Goal: Task Accomplishment & Management: Use online tool/utility

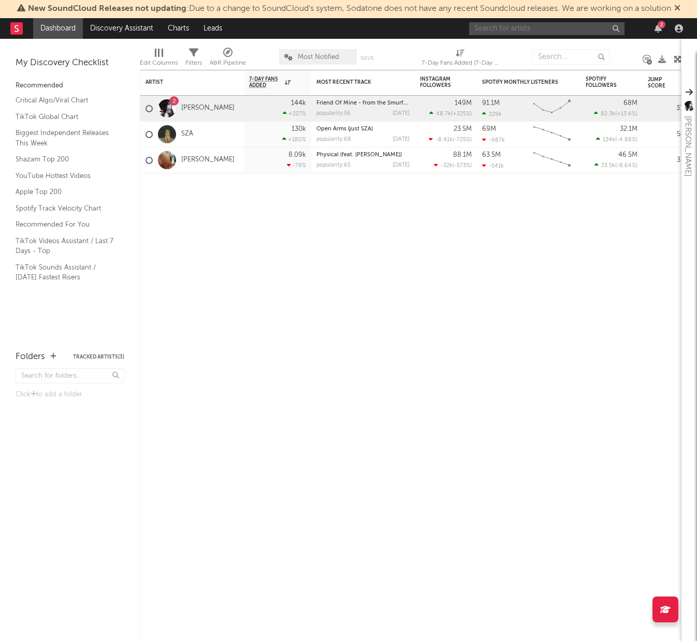
click at [524, 33] on input "text" at bounding box center [546, 28] width 155 height 13
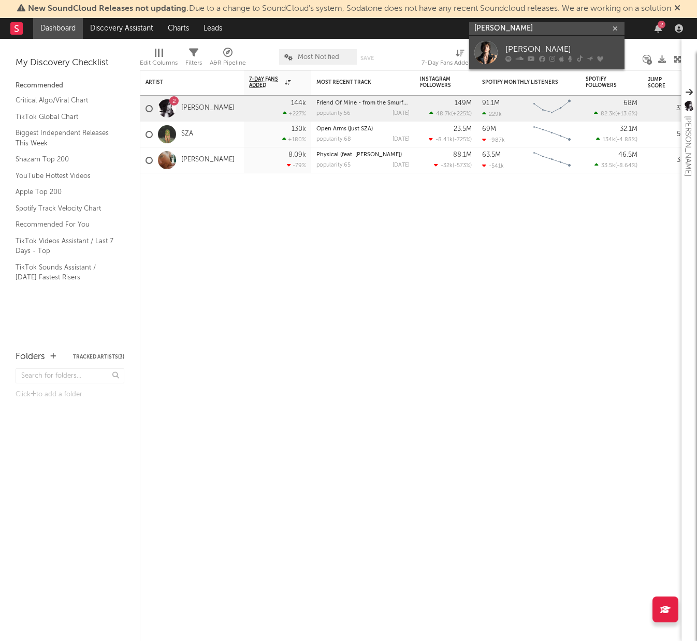
type input "[PERSON_NAME]"
click at [526, 49] on div "[PERSON_NAME]" at bounding box center [562, 49] width 114 height 12
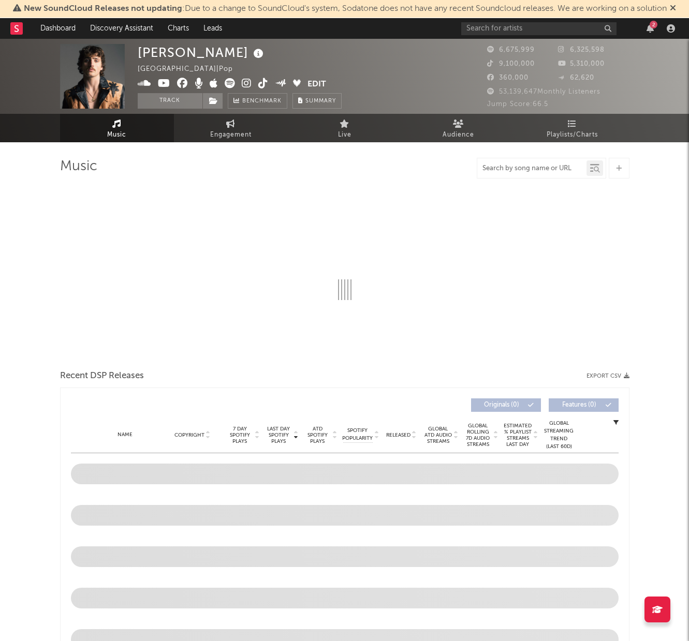
click at [527, 167] on input "text" at bounding box center [531, 169] width 109 height 8
select select "6m"
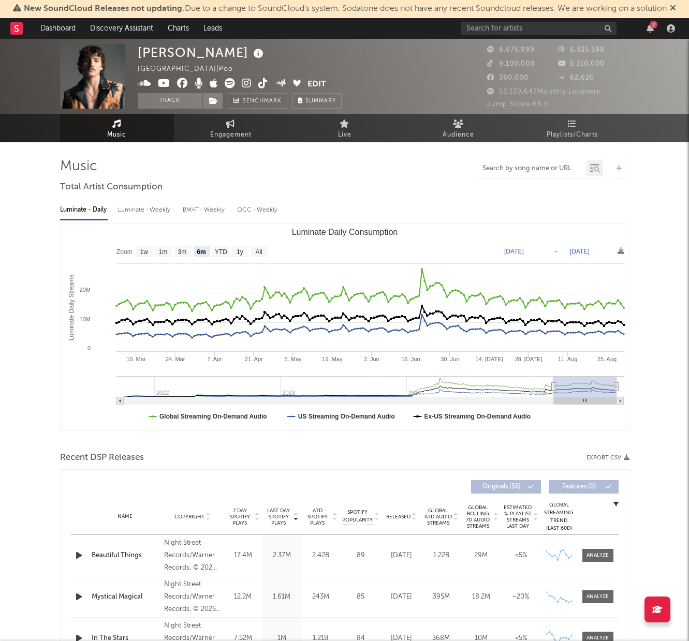
paste input "[URL][DOMAIN_NAME]"
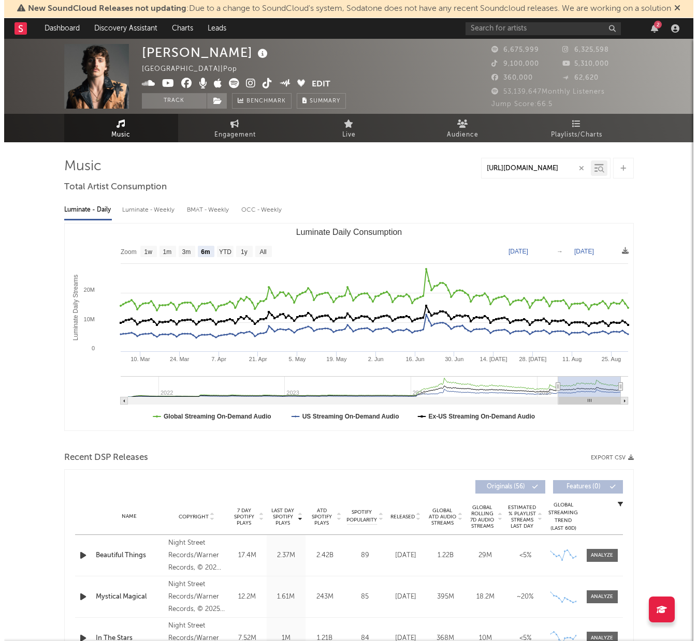
scroll to position [0, 130]
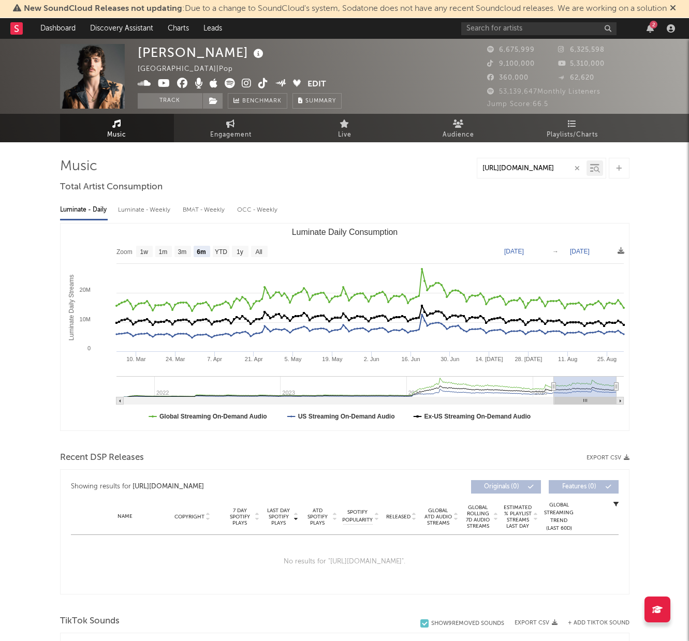
type input "[URL][DOMAIN_NAME]"
click at [622, 176] on div at bounding box center [619, 168] width 21 height 21
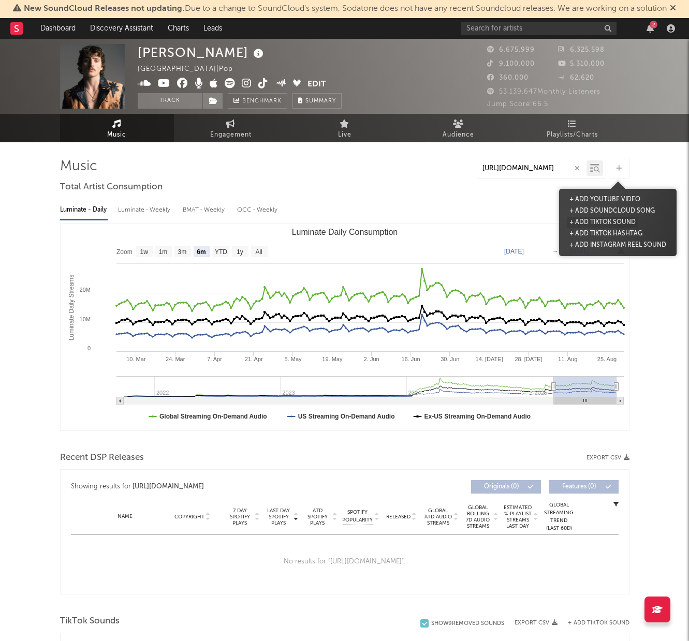
click at [615, 220] on button "+ Add TikTok Sound" at bounding box center [602, 222] width 71 height 11
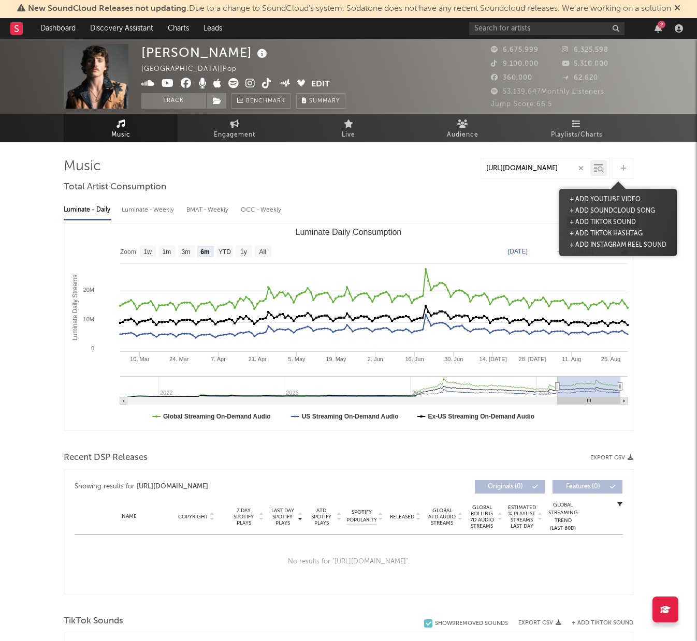
scroll to position [0, 0]
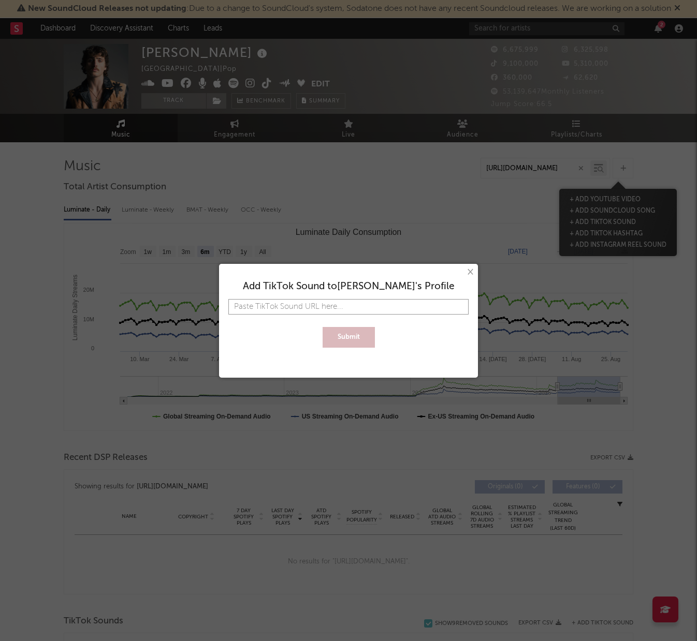
click at [390, 306] on input "text" at bounding box center [348, 307] width 240 height 16
paste input "[URL][DOMAIN_NAME]"
type input "[URL][DOMAIN_NAME]"
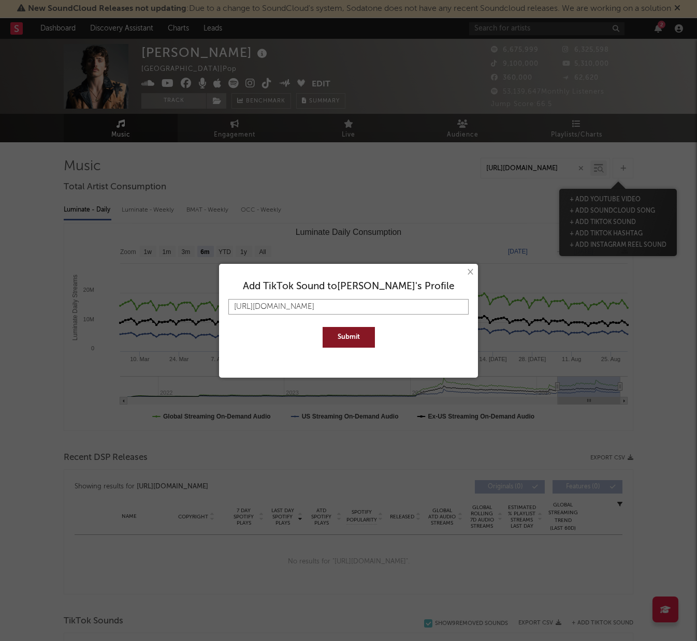
type input "[URL][DOMAIN_NAME]"
click at [339, 344] on button "Submit" at bounding box center [349, 337] width 52 height 21
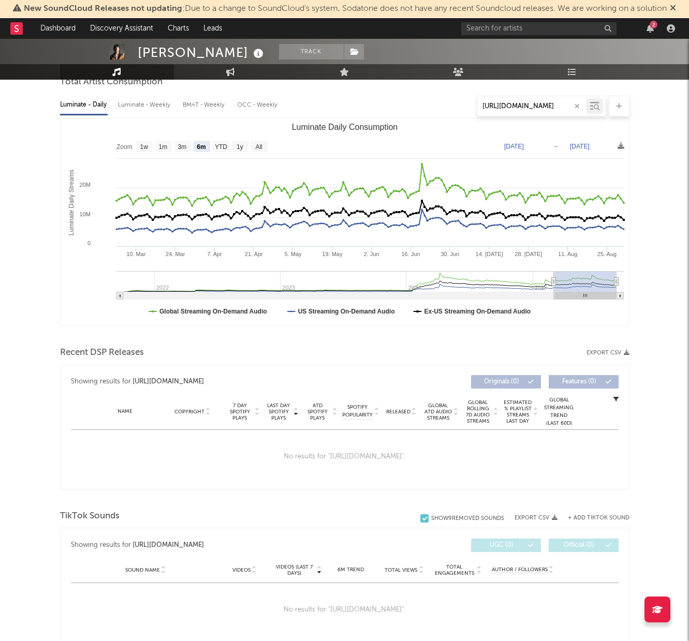
scroll to position [310, 0]
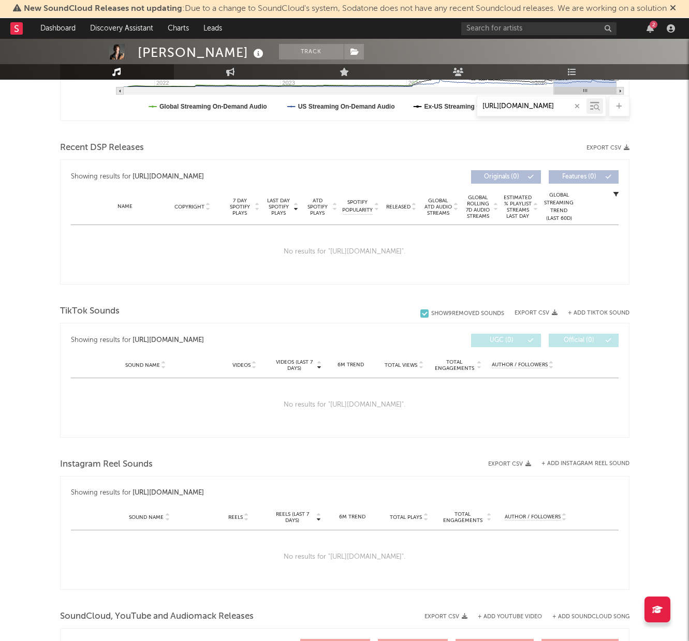
click at [304, 415] on div "No results for " [URL][DOMAIN_NAME] "." at bounding box center [345, 405] width 548 height 54
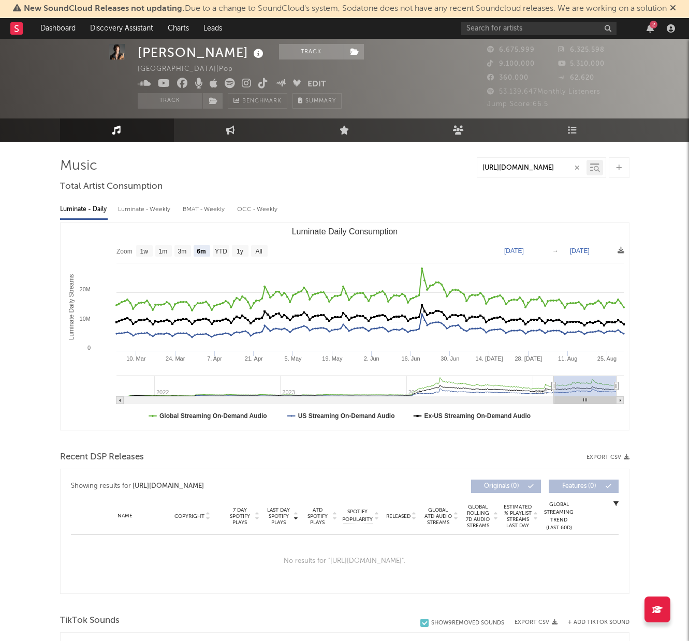
scroll to position [0, 0]
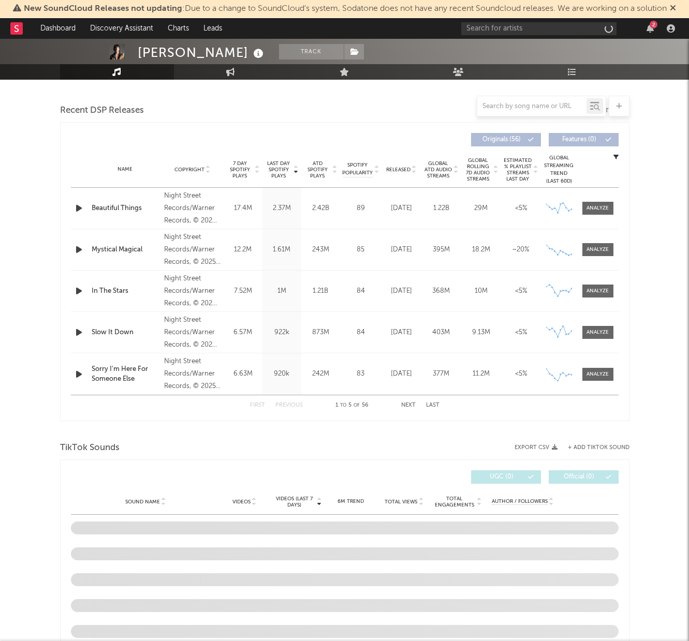
select select "6m"
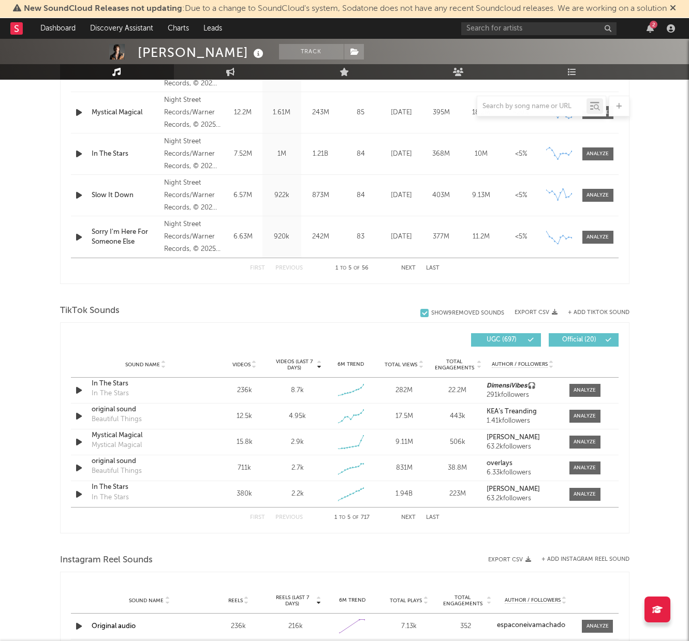
scroll to position [462, 0]
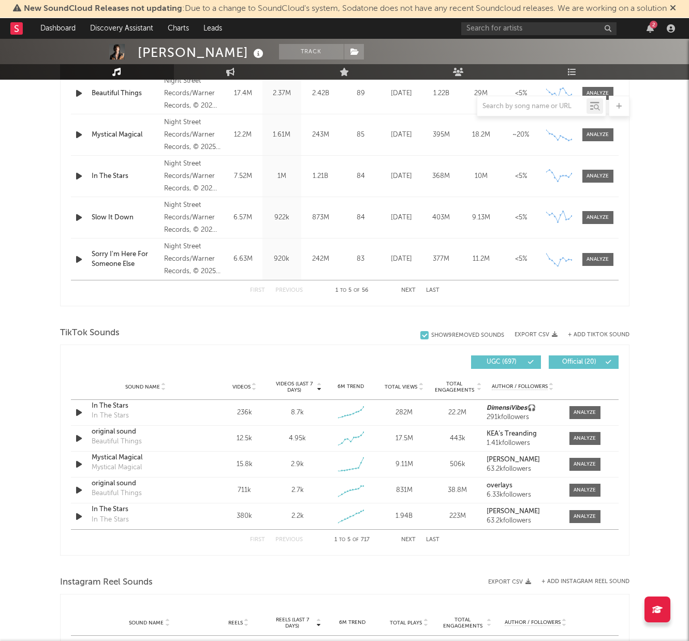
click at [503, 101] on div at bounding box center [531, 106] width 109 height 13
click at [516, 107] on input "text" at bounding box center [531, 107] width 109 height 8
paste input "[URL][DOMAIN_NAME]"
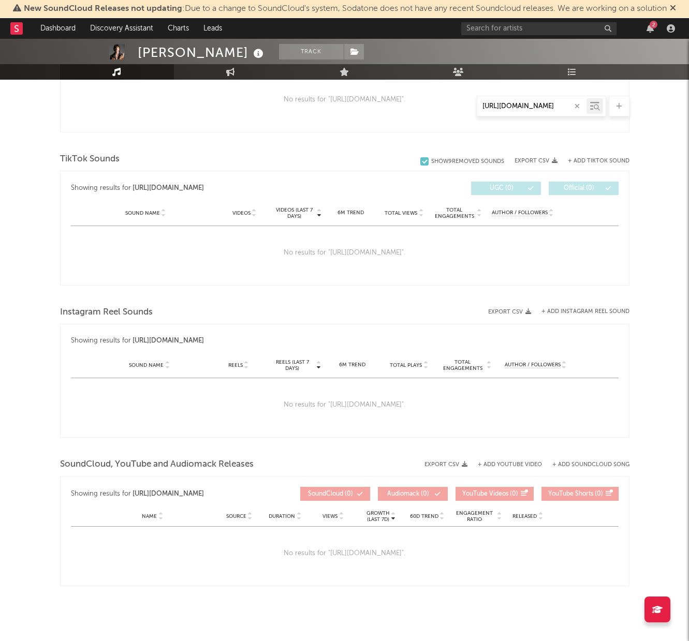
type input "[URL][DOMAIN_NAME]"
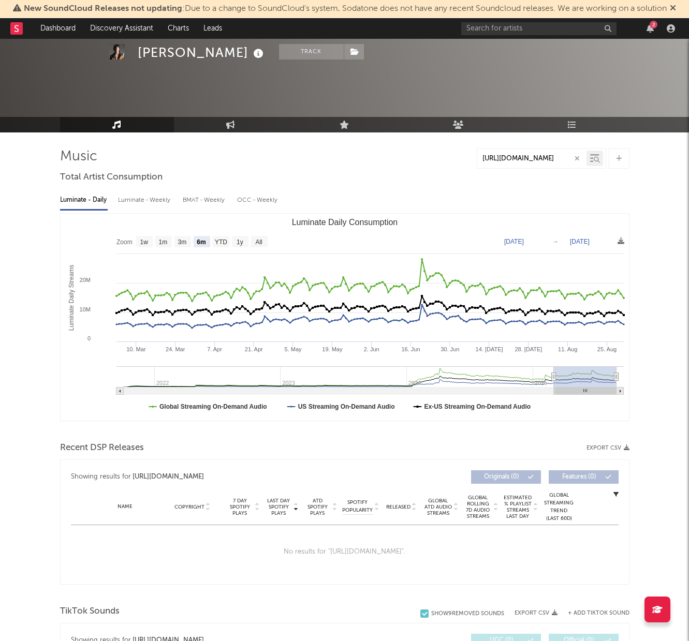
scroll to position [4, 0]
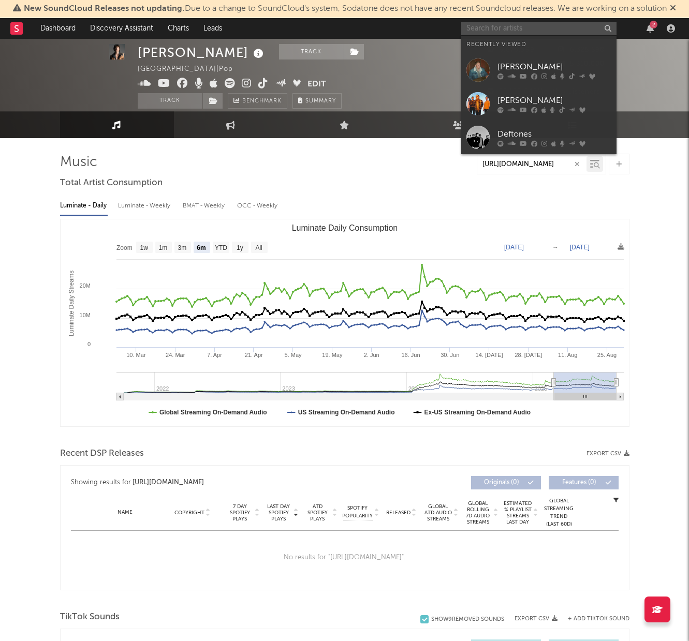
click at [524, 28] on input "text" at bounding box center [538, 28] width 155 height 13
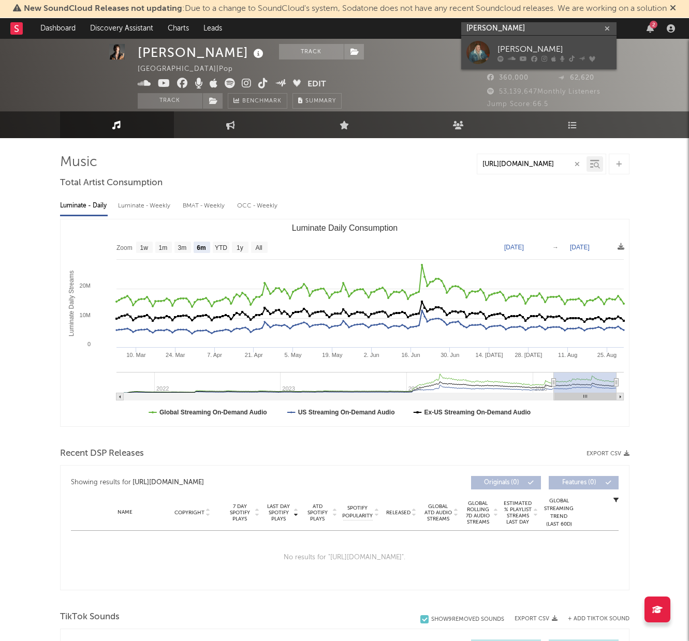
type input "[PERSON_NAME]"
click at [531, 48] on div "[PERSON_NAME]" at bounding box center [555, 49] width 114 height 12
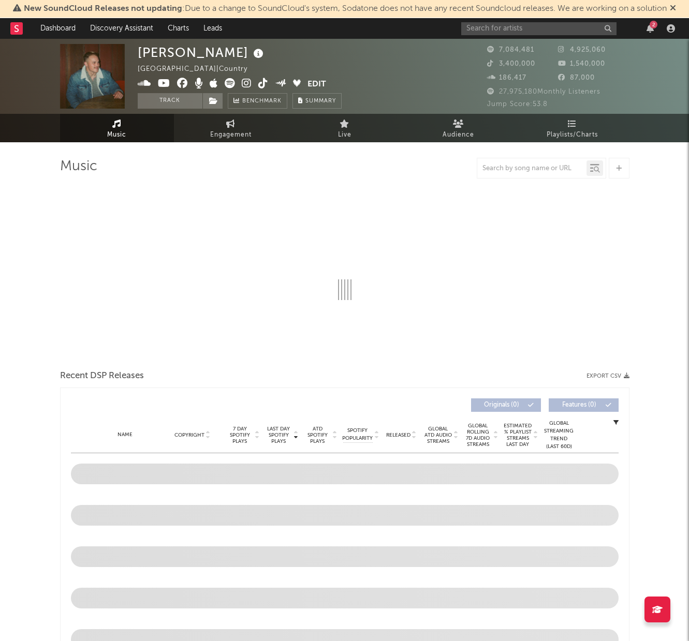
click at [621, 171] on icon at bounding box center [619, 168] width 6 height 7
select select "6m"
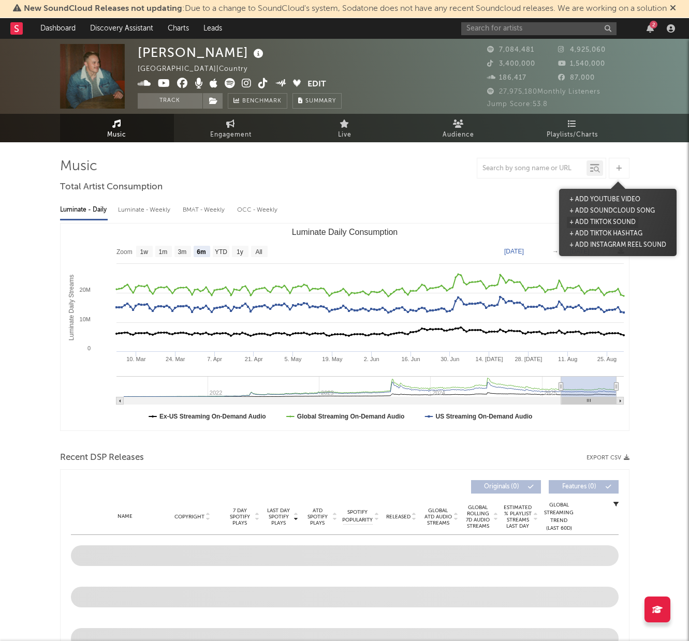
click at [618, 217] on button "+ Add TikTok Sound" at bounding box center [602, 222] width 71 height 11
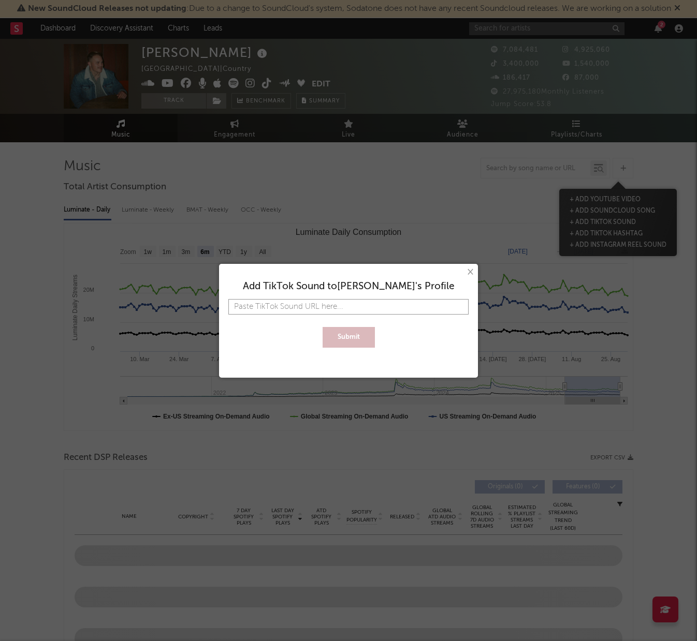
click at [346, 310] on input "text" at bounding box center [348, 307] width 240 height 16
paste input "https://www.tiktok.com/music/We%27re-Onto-Something-7540021348576626689?_d=secC…"
type input "https://www.tiktok.com/music/We%27re-Onto-Something-7540021348576626689?_d=secC…"
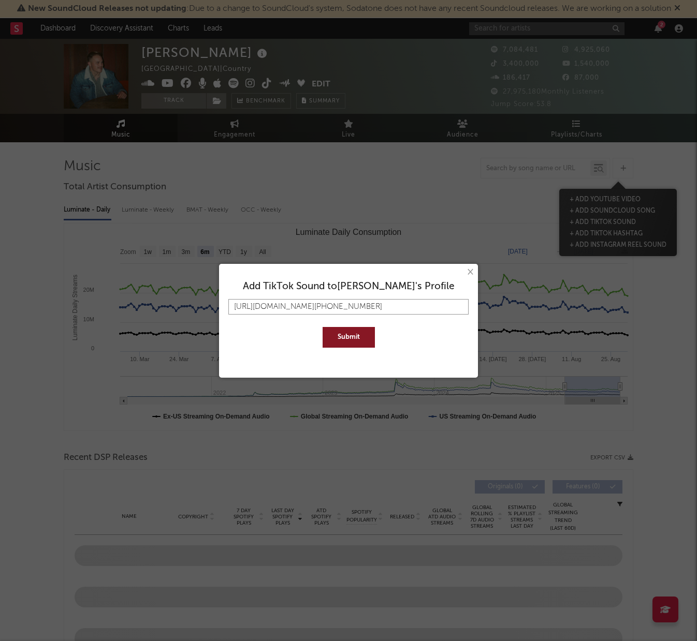
type input "https://www.tiktok.com/music/We%27re-Onto-Something-7540021348576626689?_d=secC…"
click at [323, 327] on button "Submit" at bounding box center [349, 337] width 52 height 21
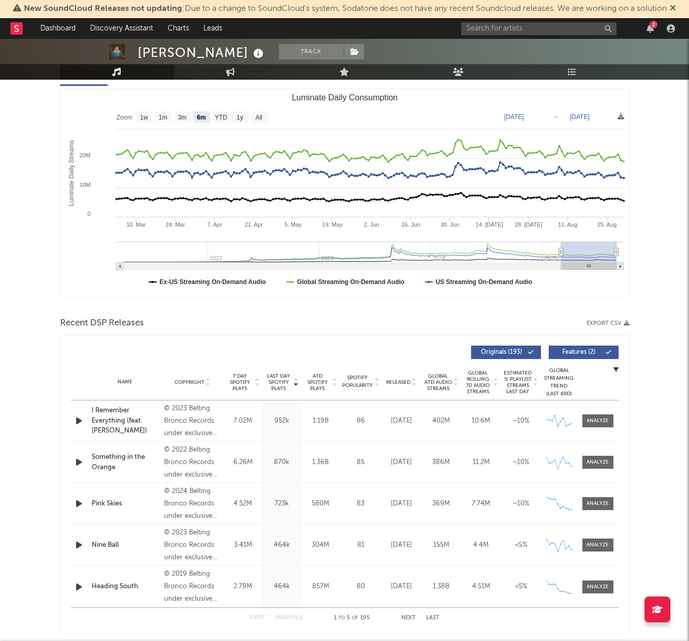
scroll to position [0, 0]
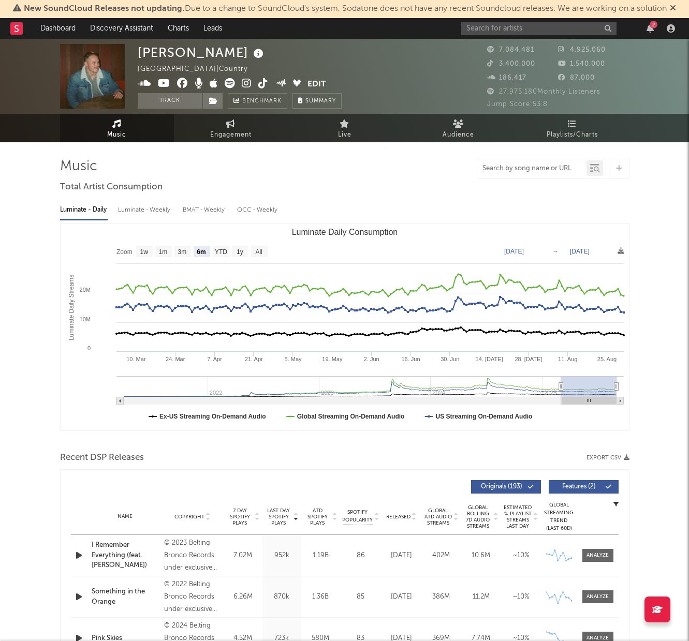
click at [545, 165] on input "text" at bounding box center [531, 169] width 109 height 8
paste input "https://www.tiktok.com/music/We%27re-Onto-Something-7540021348576626689?_d=secC…"
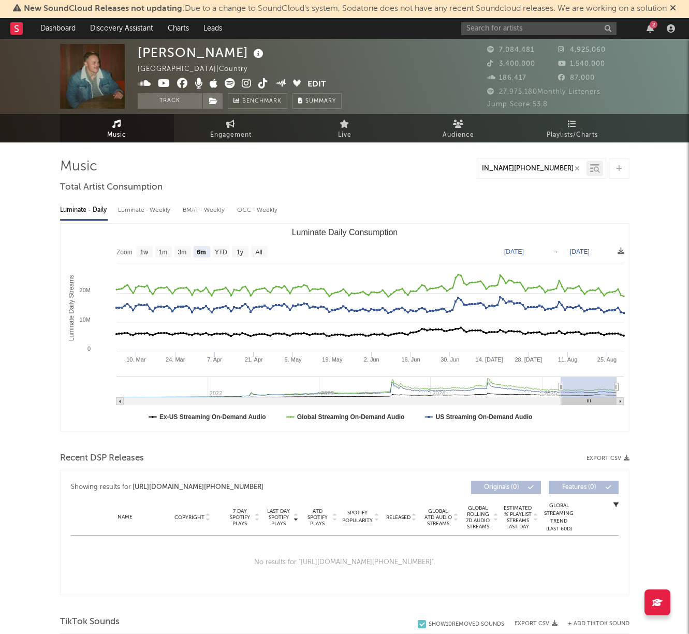
click at [620, 172] on div at bounding box center [619, 168] width 21 height 21
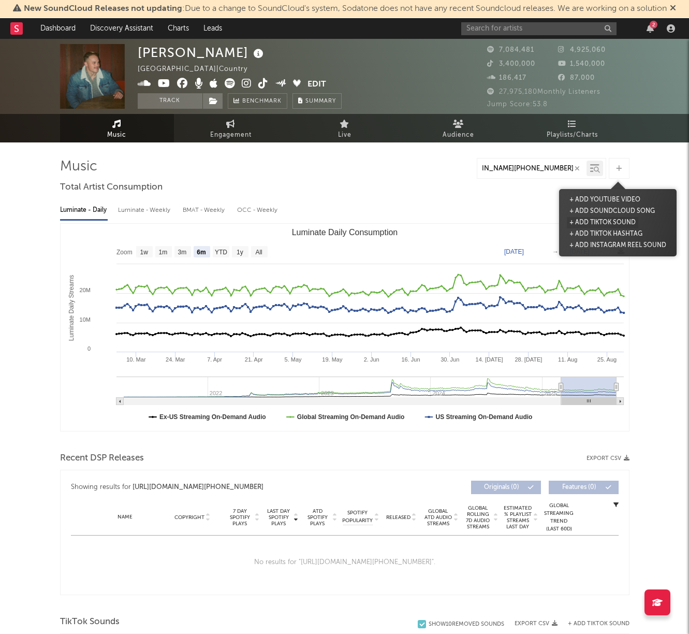
click at [621, 222] on button "+ Add TikTok Sound" at bounding box center [602, 222] width 71 height 11
type input "https://www.tiktok.com/music/We%27re-Onto-Something-7540021348576626689?_d=secC…"
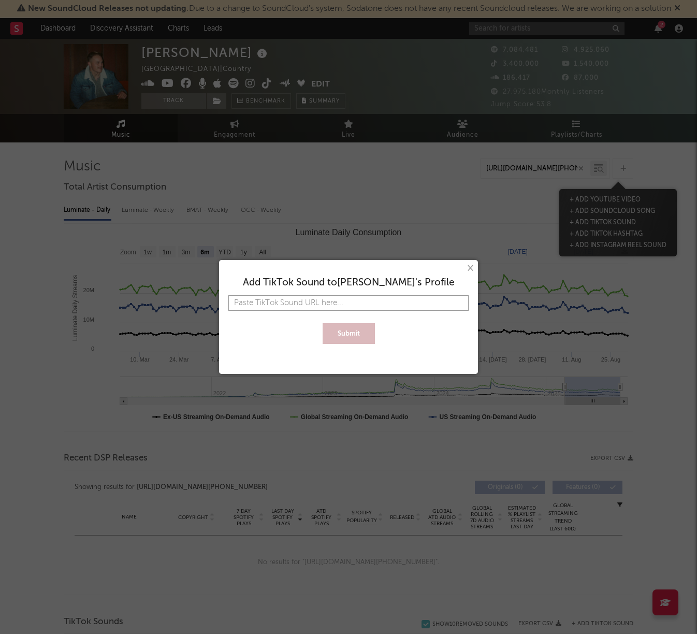
click at [418, 310] on input "text" at bounding box center [348, 303] width 240 height 16
paste input "https://www.tiktok.com/music/We%27re-Onto-Something-7540021348576626689?_d=secC…"
type input "https://www.tiktok.com/music/We%27re-Onto-Something-7540021348576626689?_d=secC…"
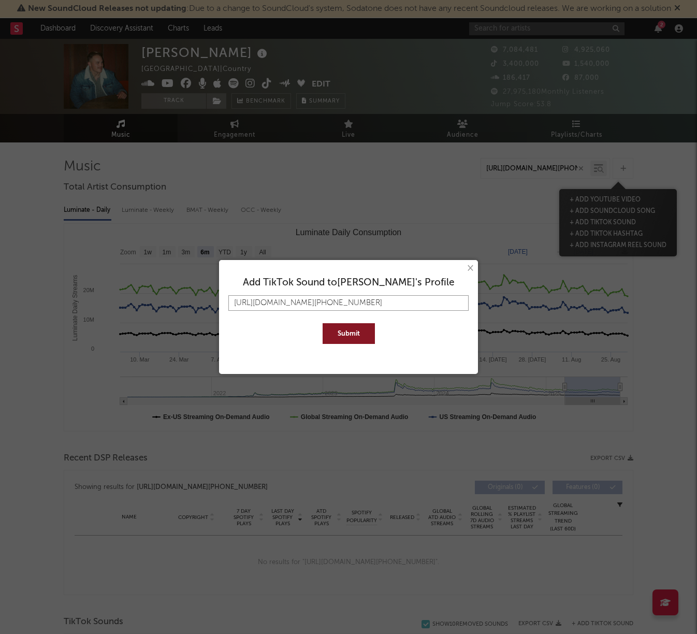
type input "https://www.tiktok.com/music/We%27re-Onto-Something-7540021348576626689?_d=secC…"
click at [370, 328] on button "Submit" at bounding box center [349, 333] width 52 height 21
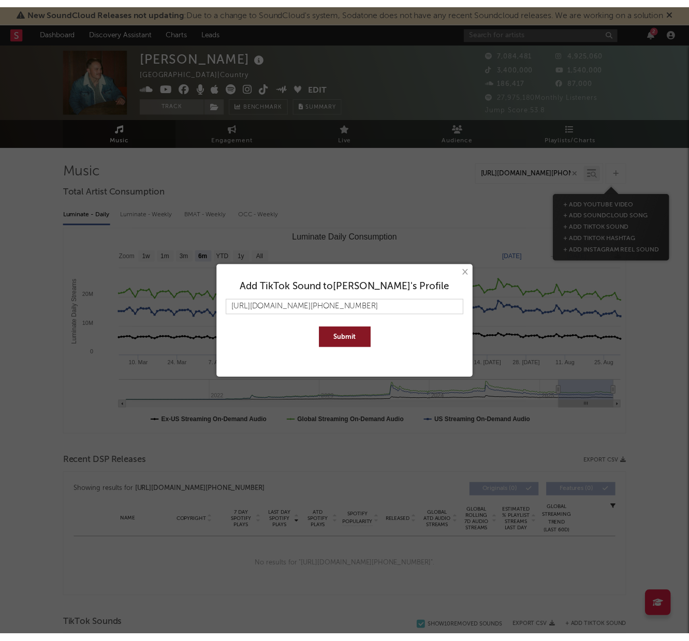
scroll to position [0, 0]
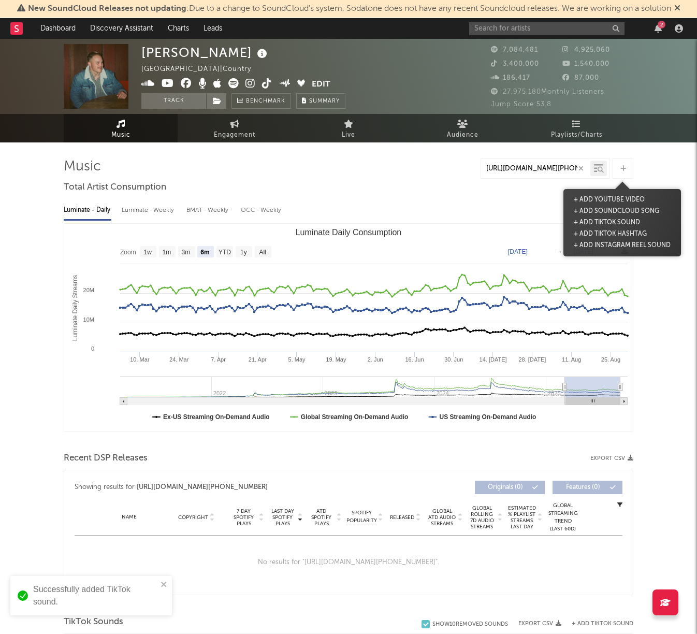
click at [619, 171] on div at bounding box center [622, 168] width 21 height 21
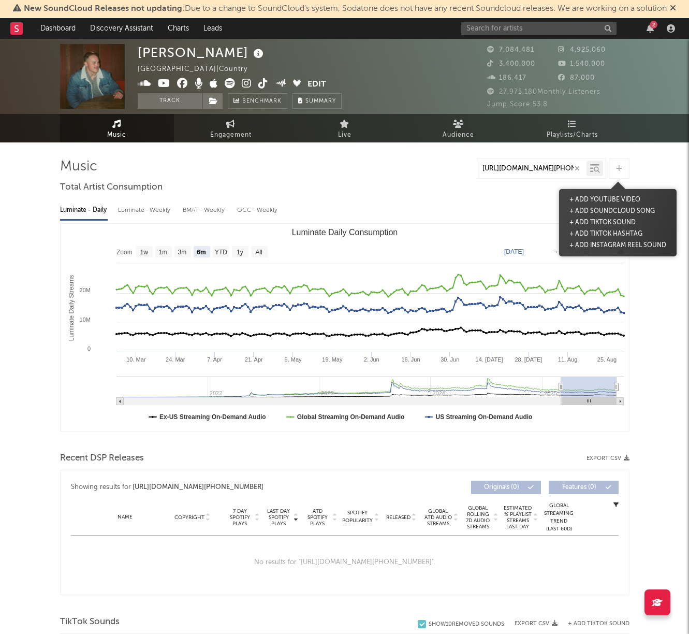
click at [606, 165] on span at bounding box center [617, 168] width 23 height 21
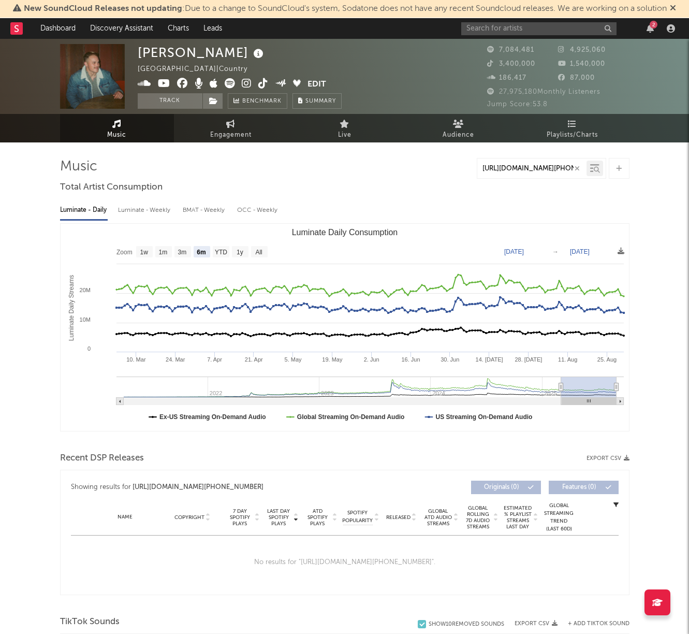
click at [609, 165] on div at bounding box center [619, 168] width 21 height 21
click at [554, 169] on input "https://www.tiktok.com/music/We%27re-Onto-Something-7540021348576626689?_d=secC…" at bounding box center [531, 169] width 109 height 8
click at [575, 171] on icon "button" at bounding box center [577, 168] width 5 height 7
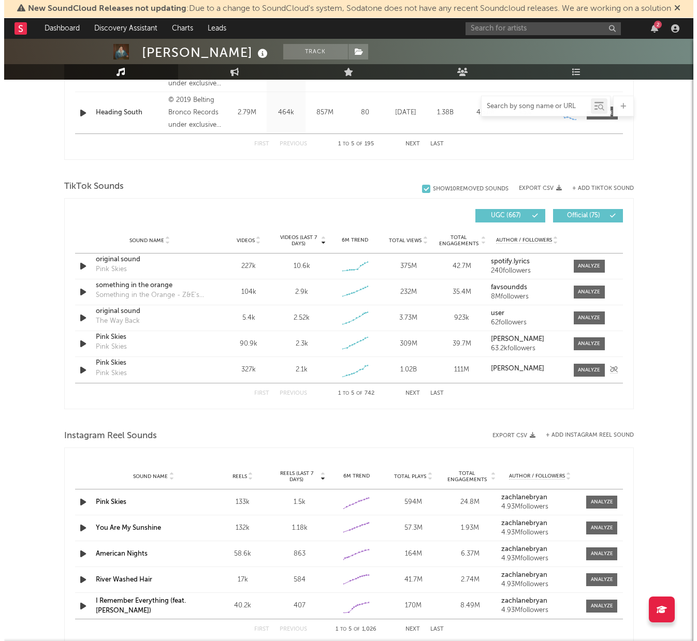
scroll to position [559, 0]
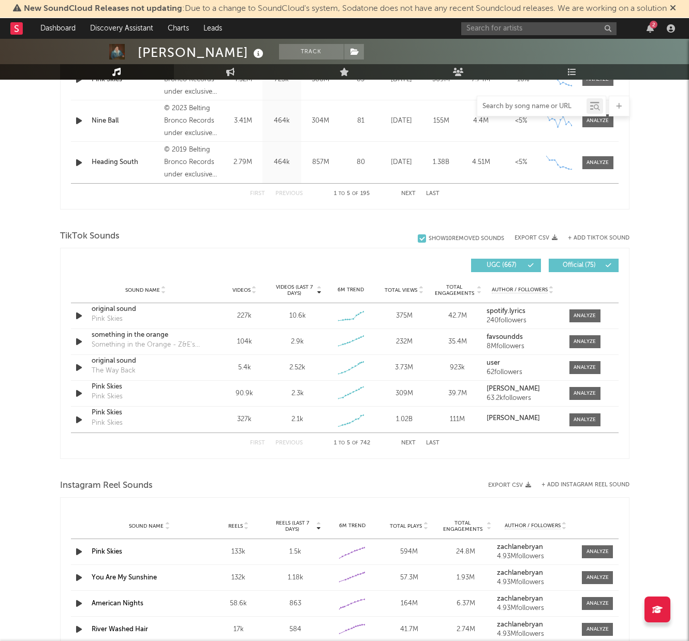
click at [604, 239] on button "+ Add TikTok Sound" at bounding box center [599, 239] width 62 height 6
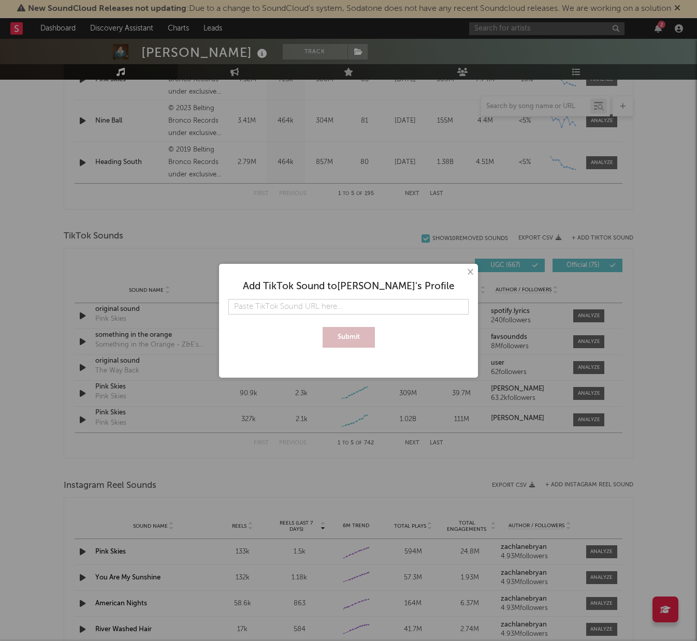
click at [415, 302] on input "text" at bounding box center [348, 307] width 240 height 16
type input "https://www.tiktok.com/music/We%27re-Onto-Something-7540021348576626689?_d=secC…"
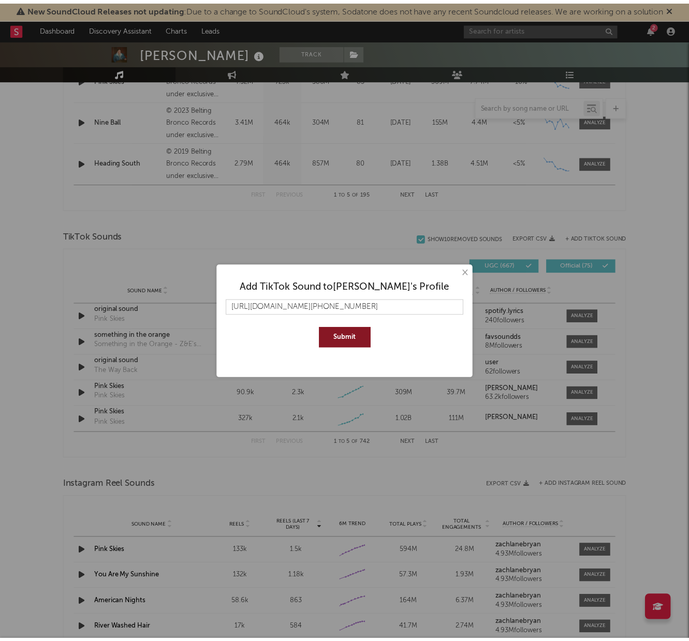
scroll to position [0, 0]
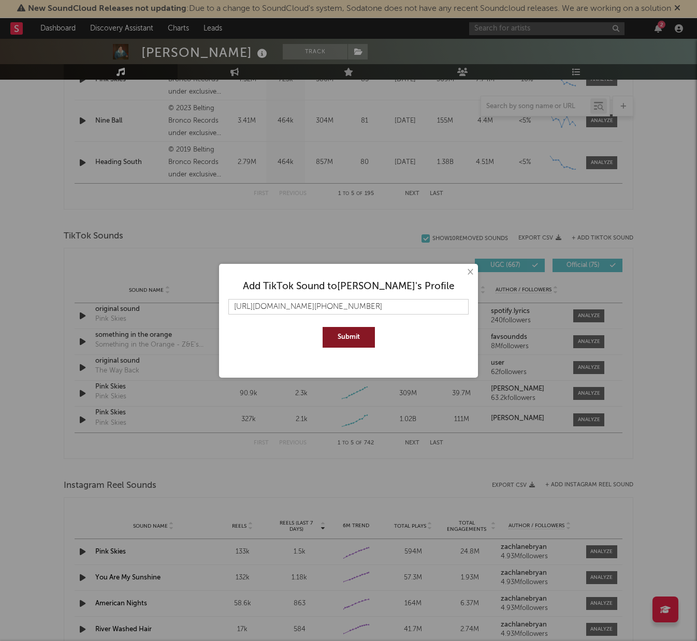
click at [349, 339] on button "Submit" at bounding box center [349, 337] width 52 height 21
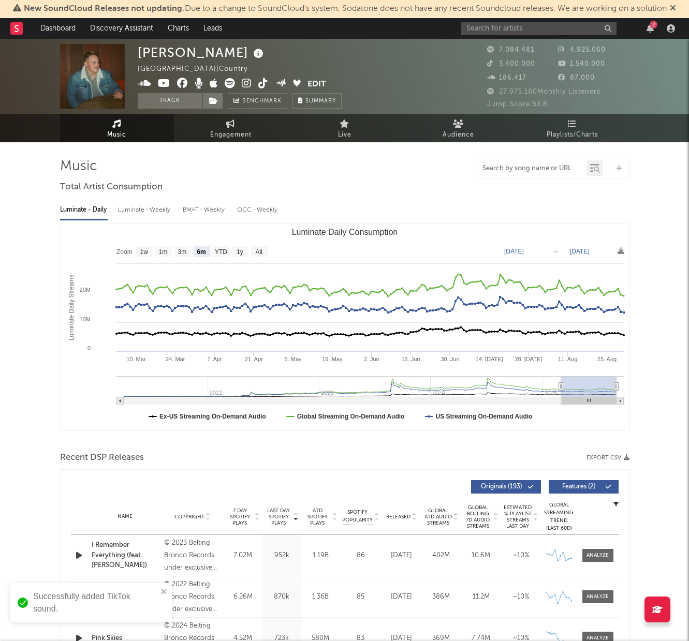
click at [550, 167] on input "text" at bounding box center [531, 169] width 109 height 8
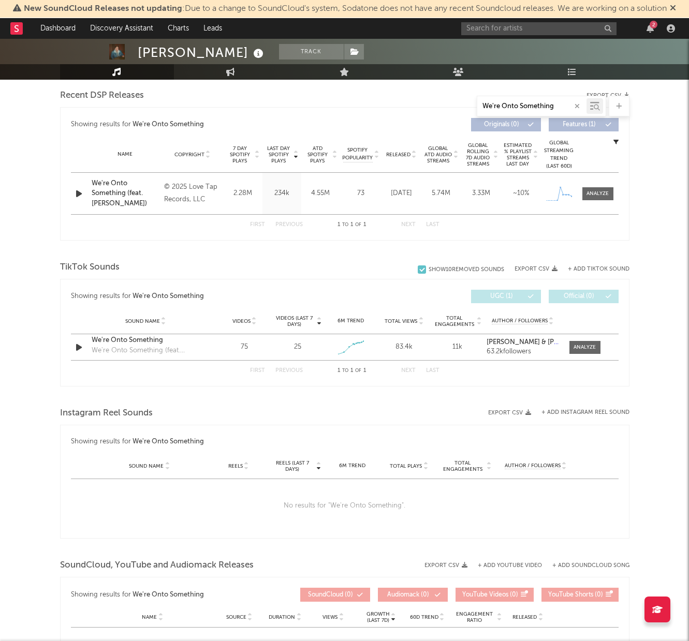
scroll to position [419, 0]
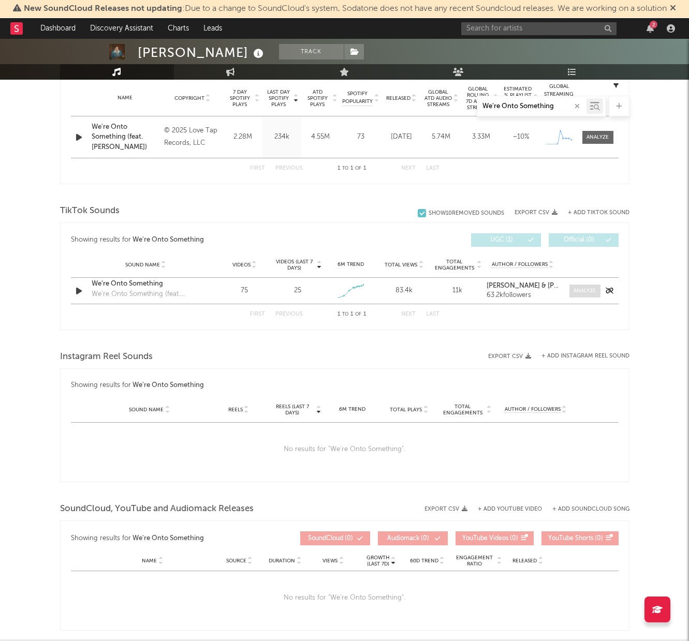
type input "We're Onto Something"
click at [588, 289] on div at bounding box center [585, 291] width 22 height 8
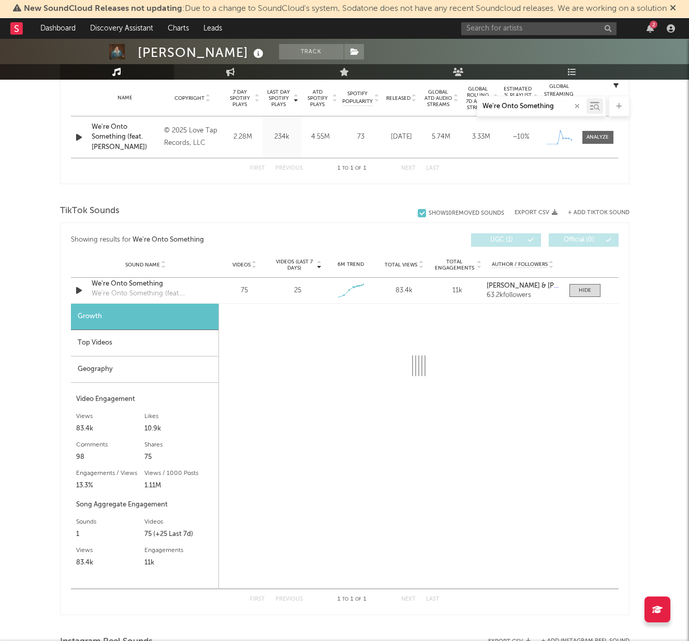
select select "1w"
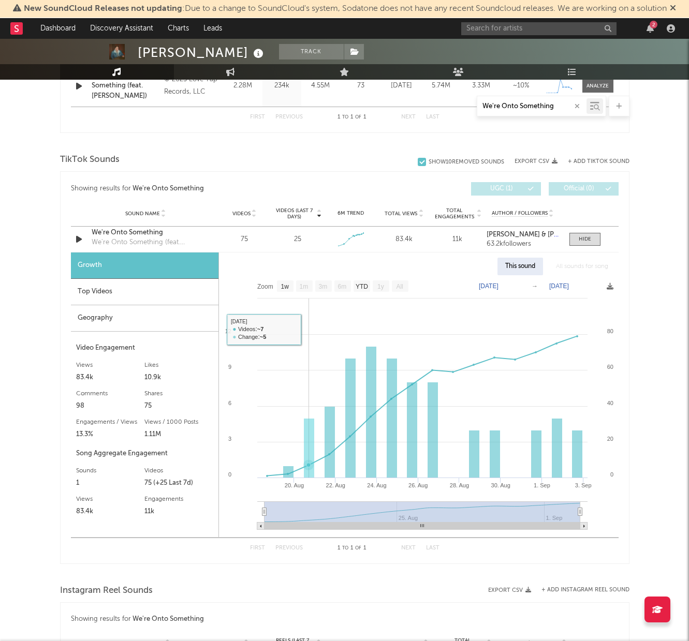
scroll to position [521, 0]
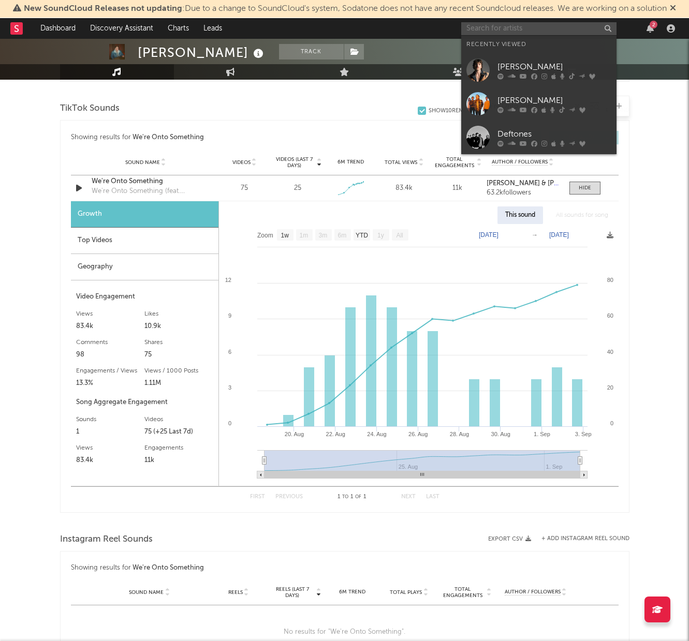
click at [525, 27] on input "text" at bounding box center [538, 28] width 155 height 13
click at [544, 65] on div "[PERSON_NAME]" at bounding box center [555, 67] width 114 height 12
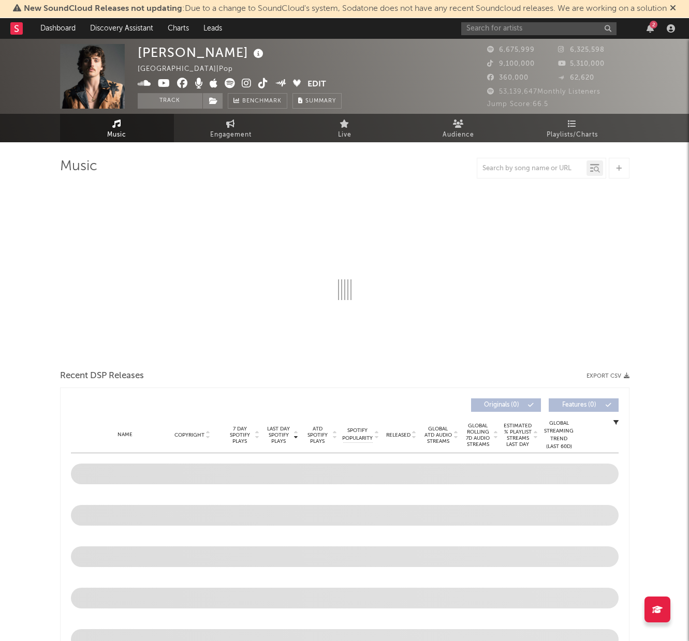
select select "6m"
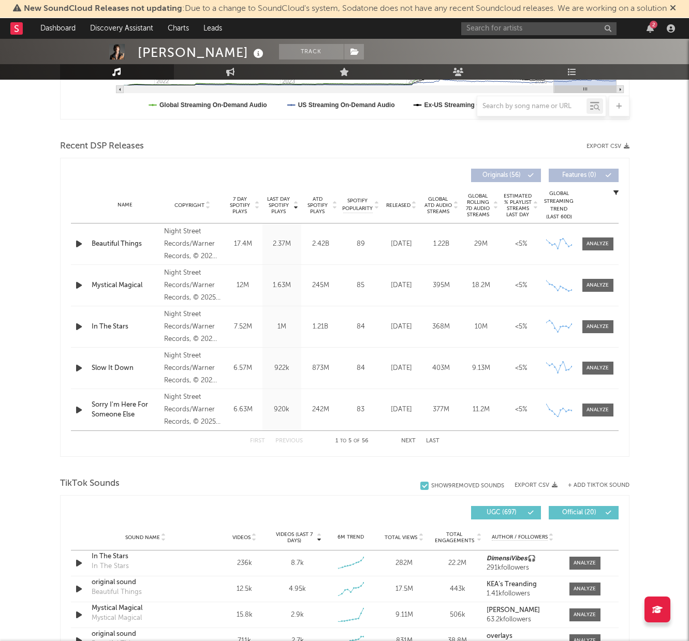
scroll to position [82, 0]
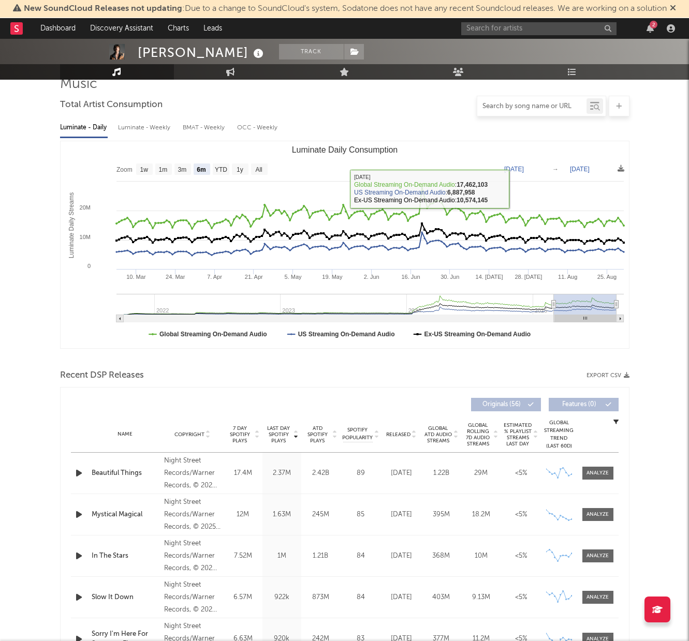
click at [530, 105] on input "text" at bounding box center [531, 107] width 109 height 8
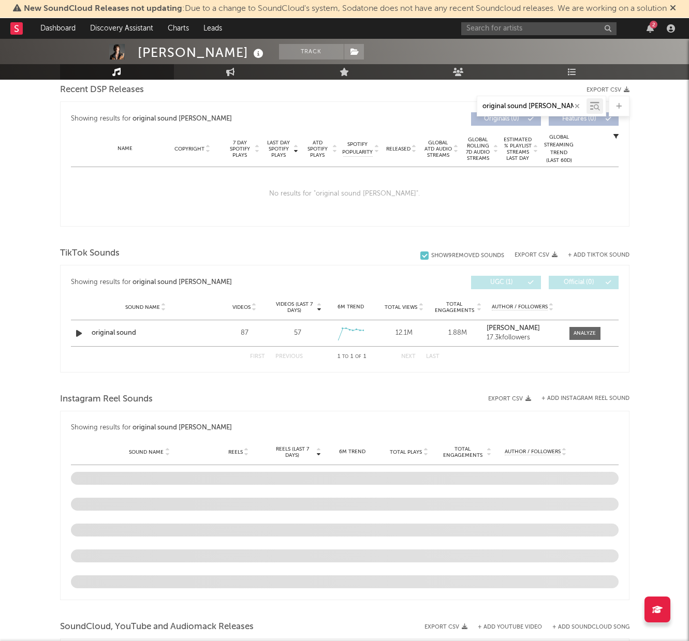
scroll to position [369, 0]
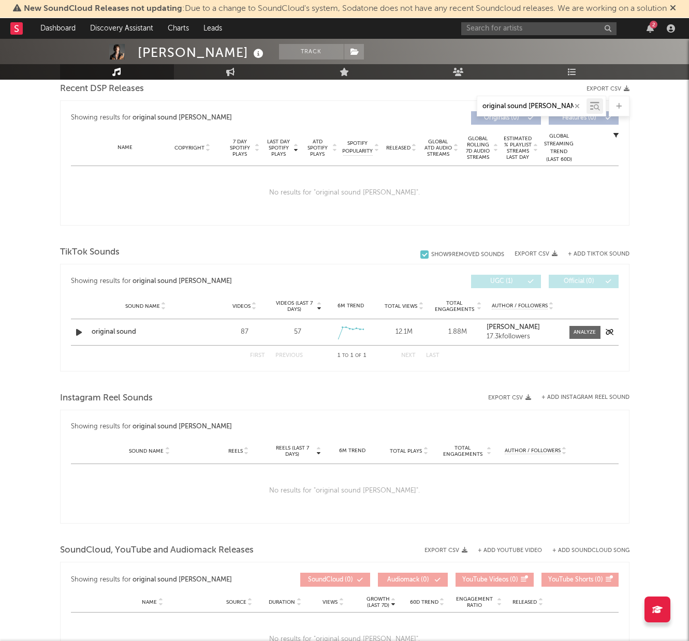
type input "original sound Nina"
click at [170, 338] on div "Sound Name original sound Videos 87 Videos (last 7 days) 57 Weekly Growth % 6M …" at bounding box center [345, 332] width 548 height 26
click at [589, 329] on div at bounding box center [585, 333] width 22 height 8
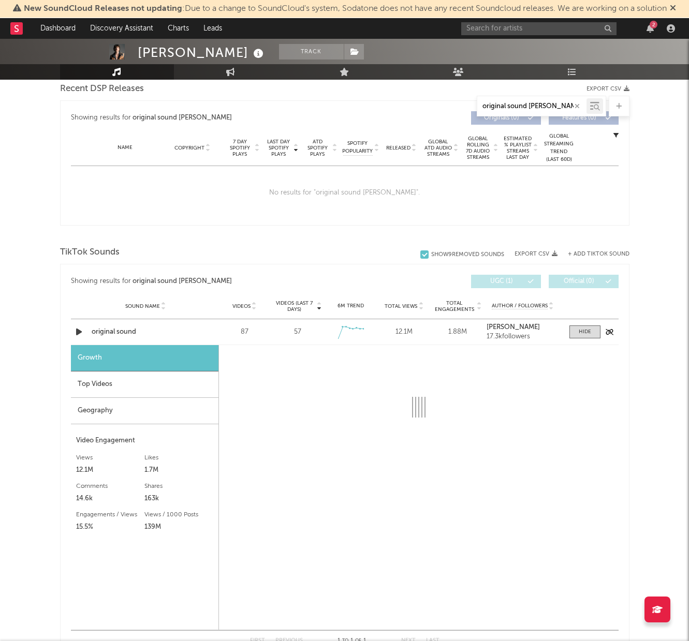
select select "1w"
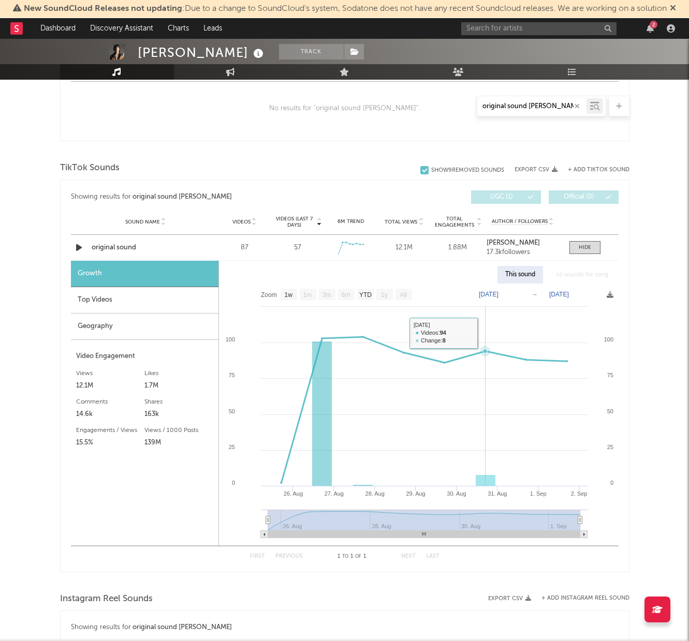
scroll to position [454, 0]
